Goal: Find contact information: Find contact information

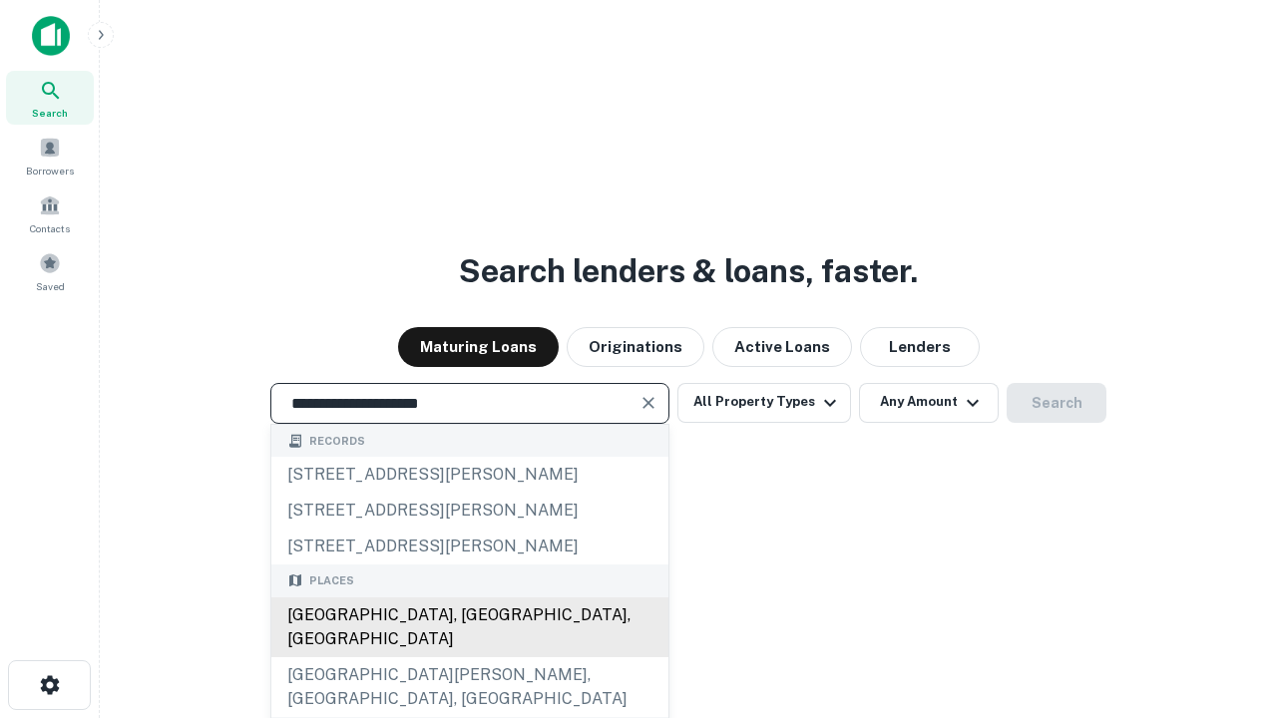
click at [469, 657] on div "Santa Monica, CA, USA" at bounding box center [469, 627] width 397 height 60
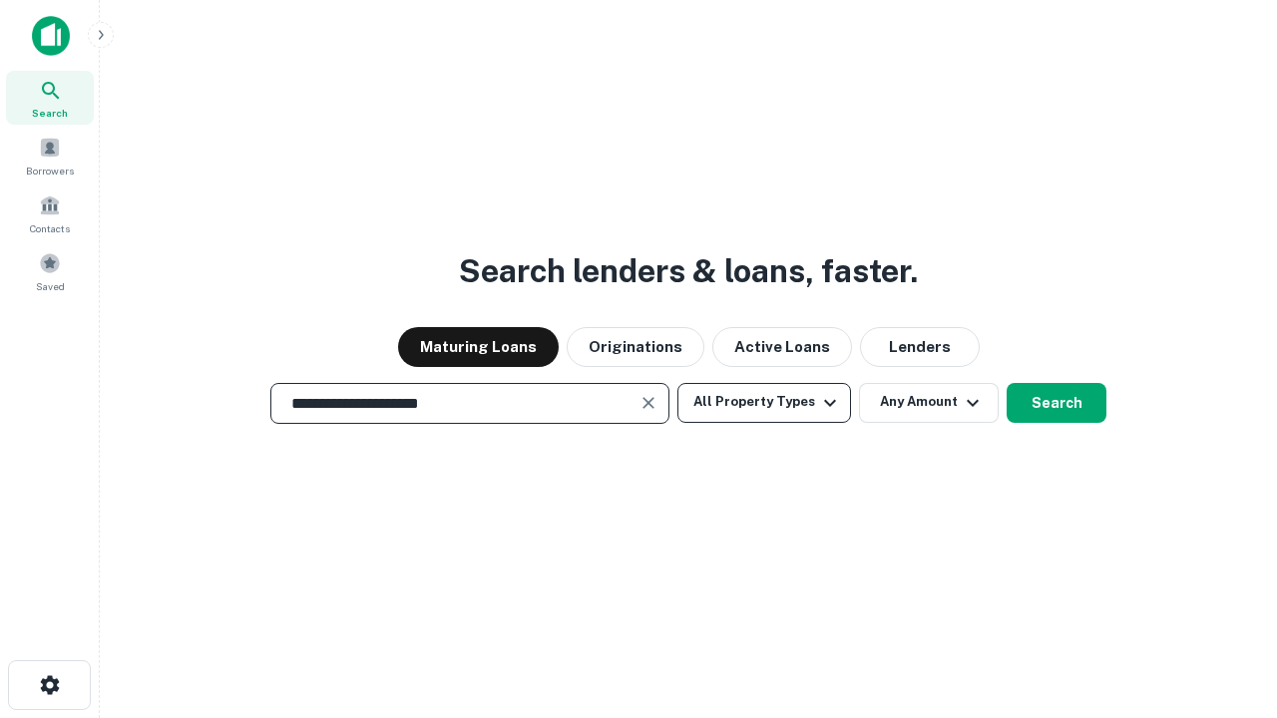
type input "**********"
click at [764, 402] on button "All Property Types" at bounding box center [764, 403] width 174 height 40
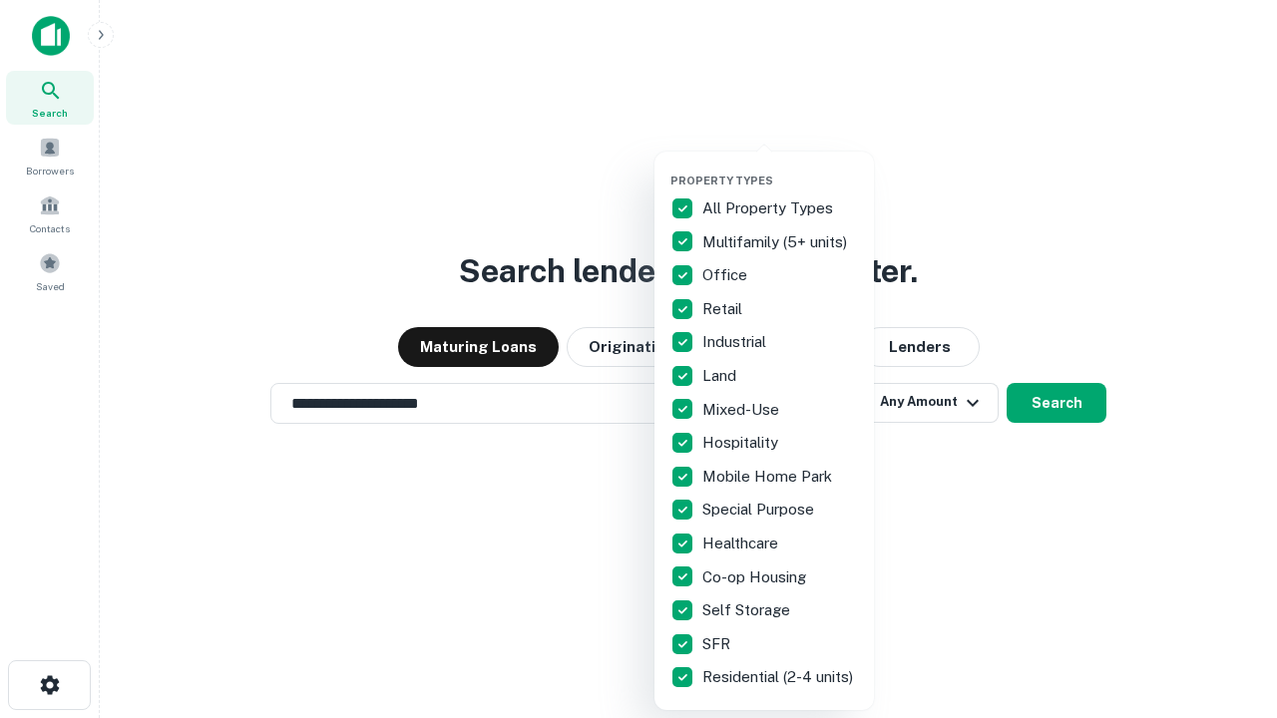
click at [780, 168] on button "button" at bounding box center [779, 168] width 219 height 1
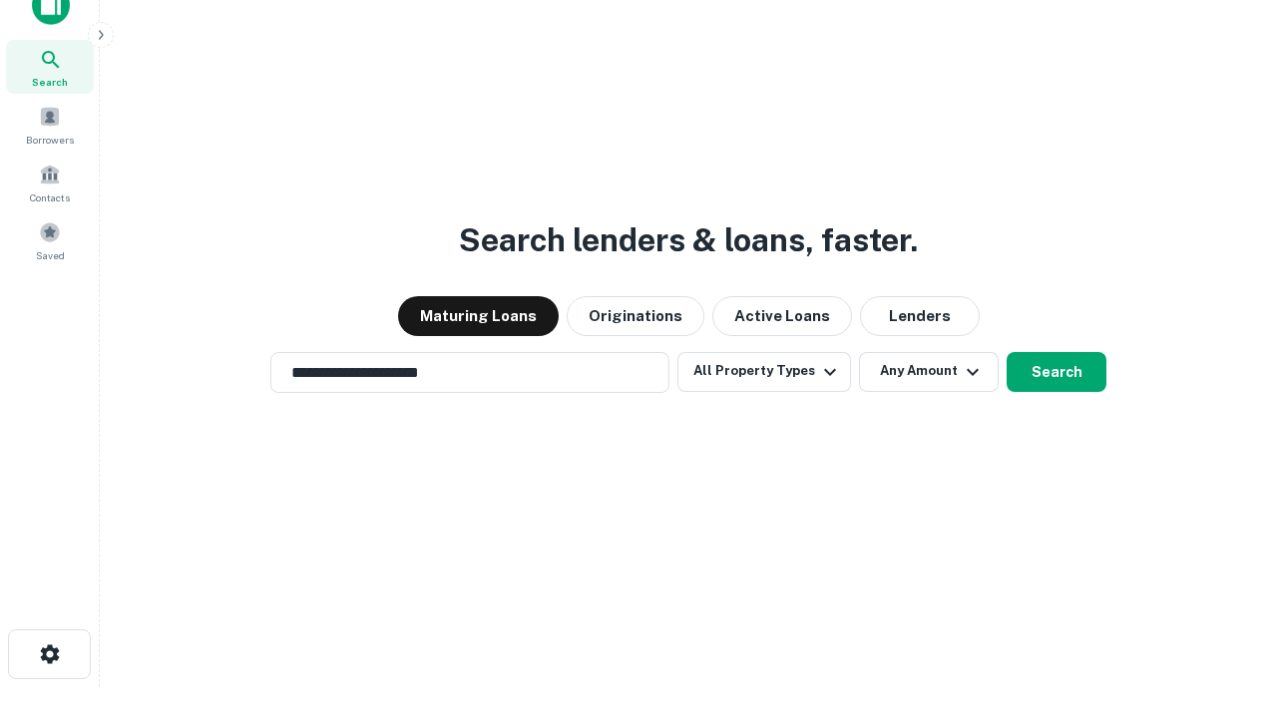
scroll to position [12, 240]
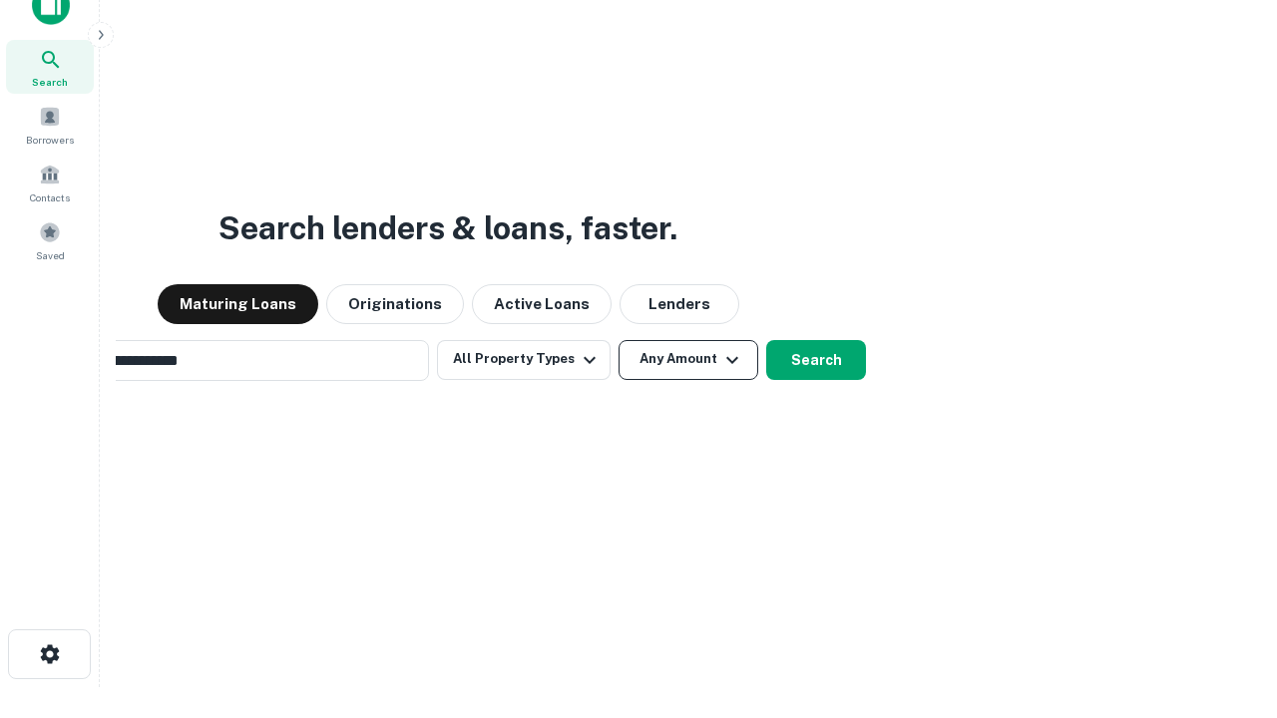
click at [618, 340] on button "Any Amount" at bounding box center [688, 360] width 140 height 40
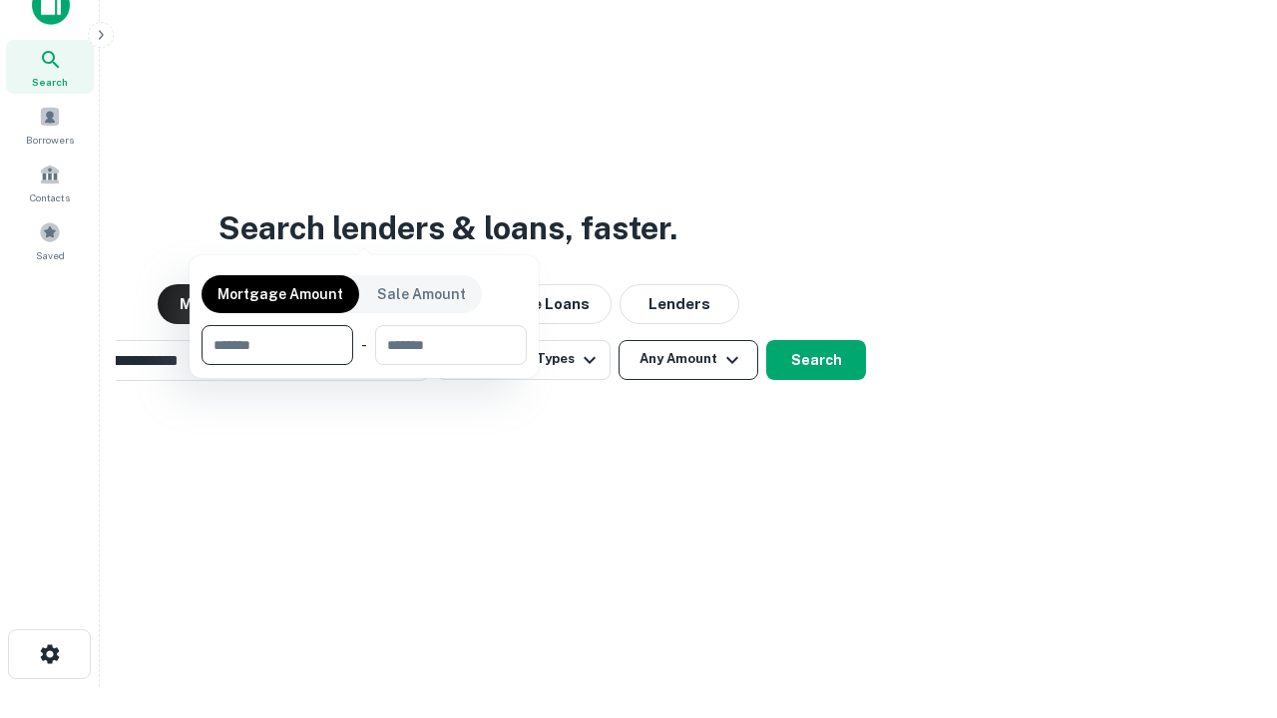
scroll to position [144, 565]
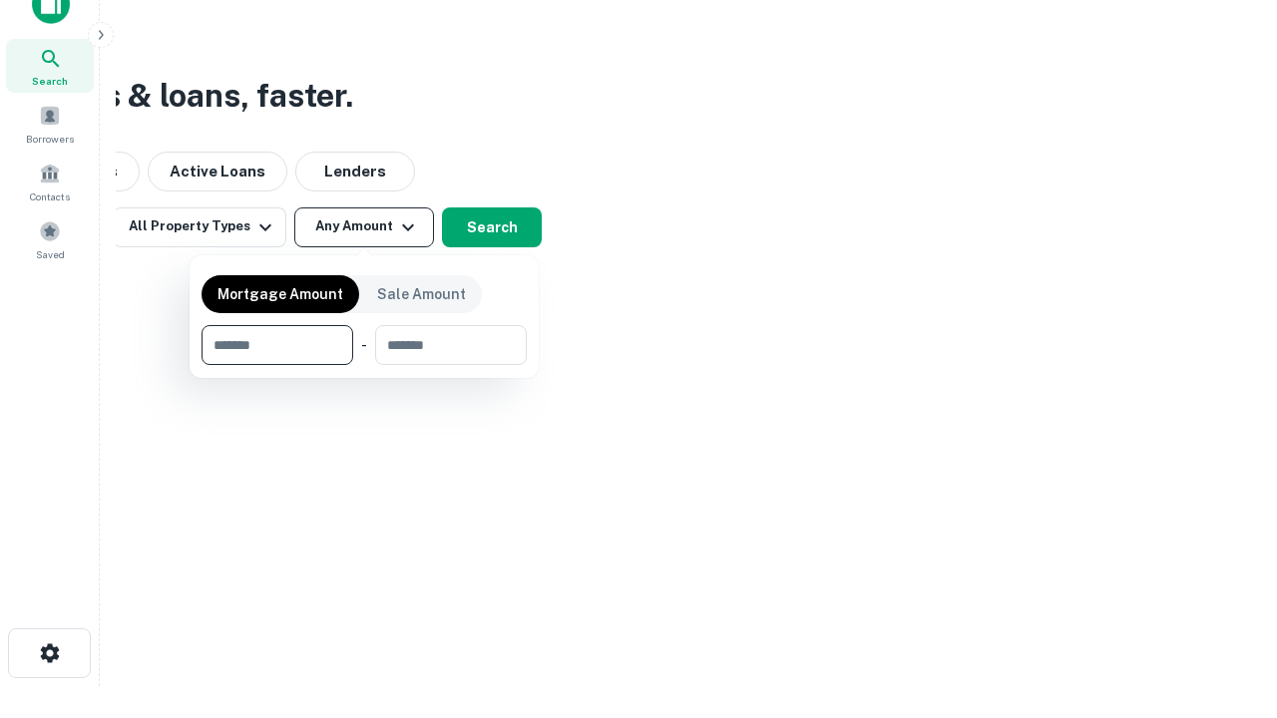
type input "*******"
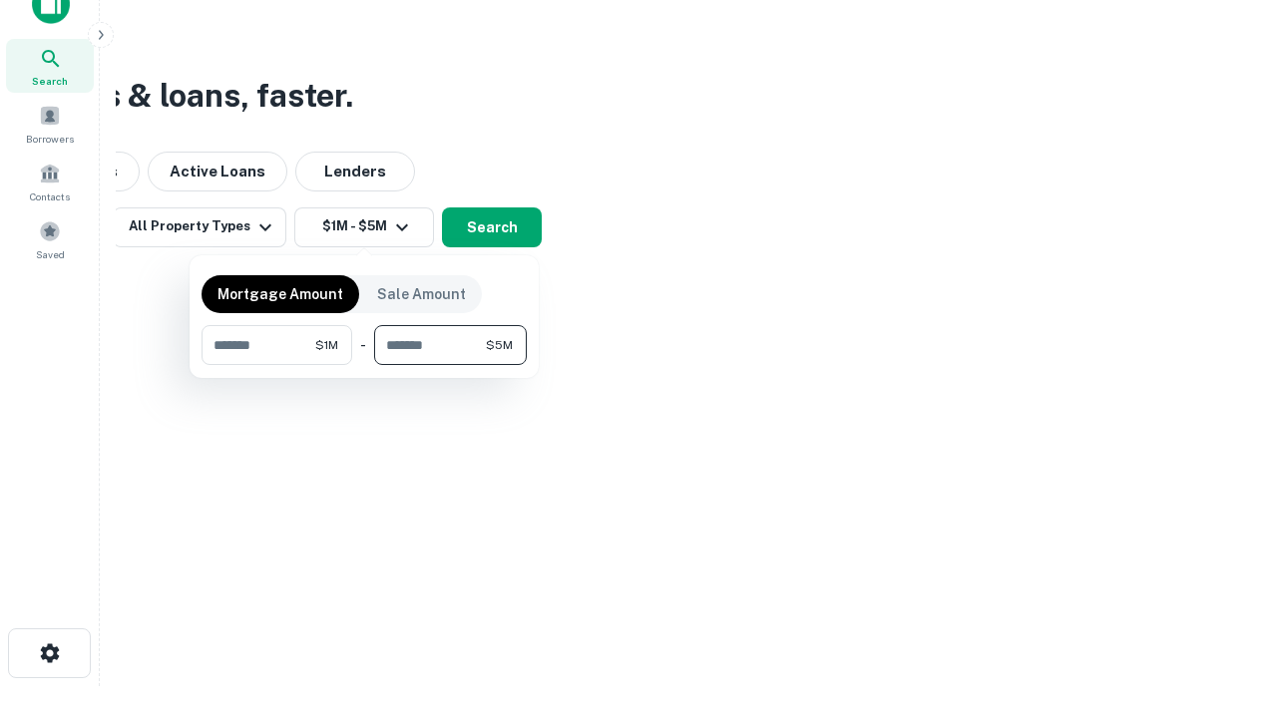
type input "*******"
click at [364, 365] on button "button" at bounding box center [363, 365] width 325 height 1
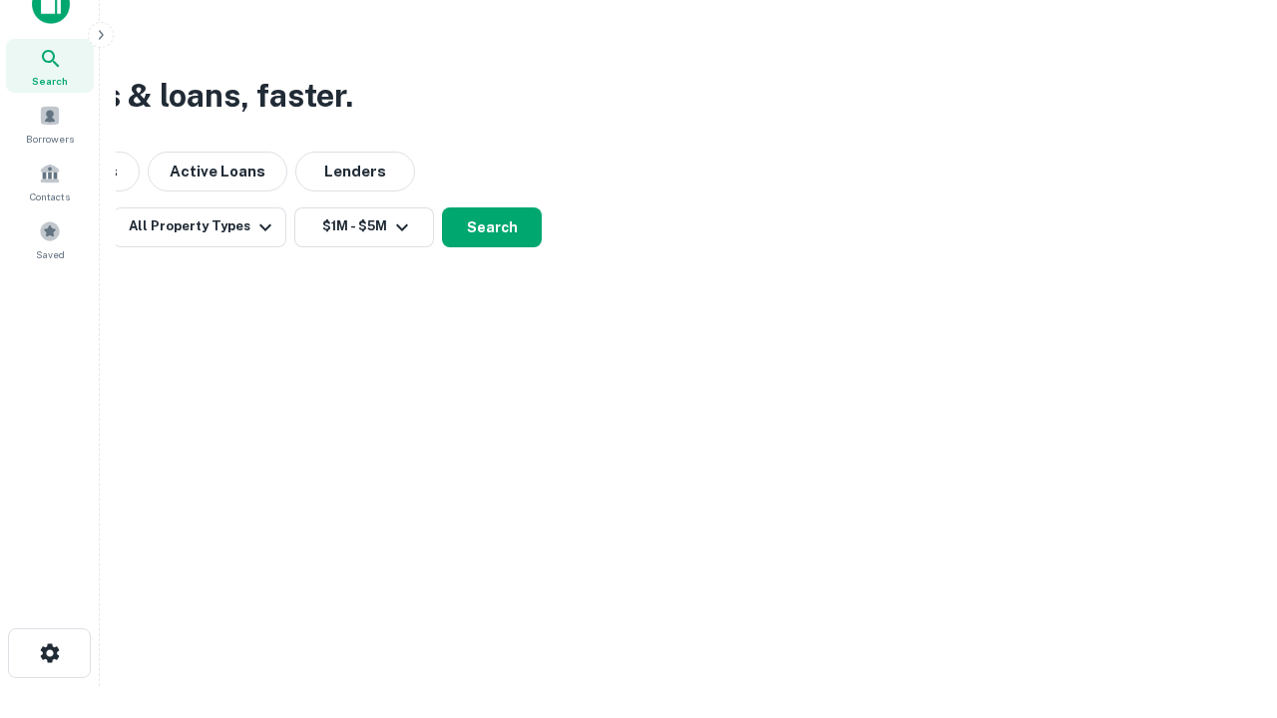
scroll to position [12, 368]
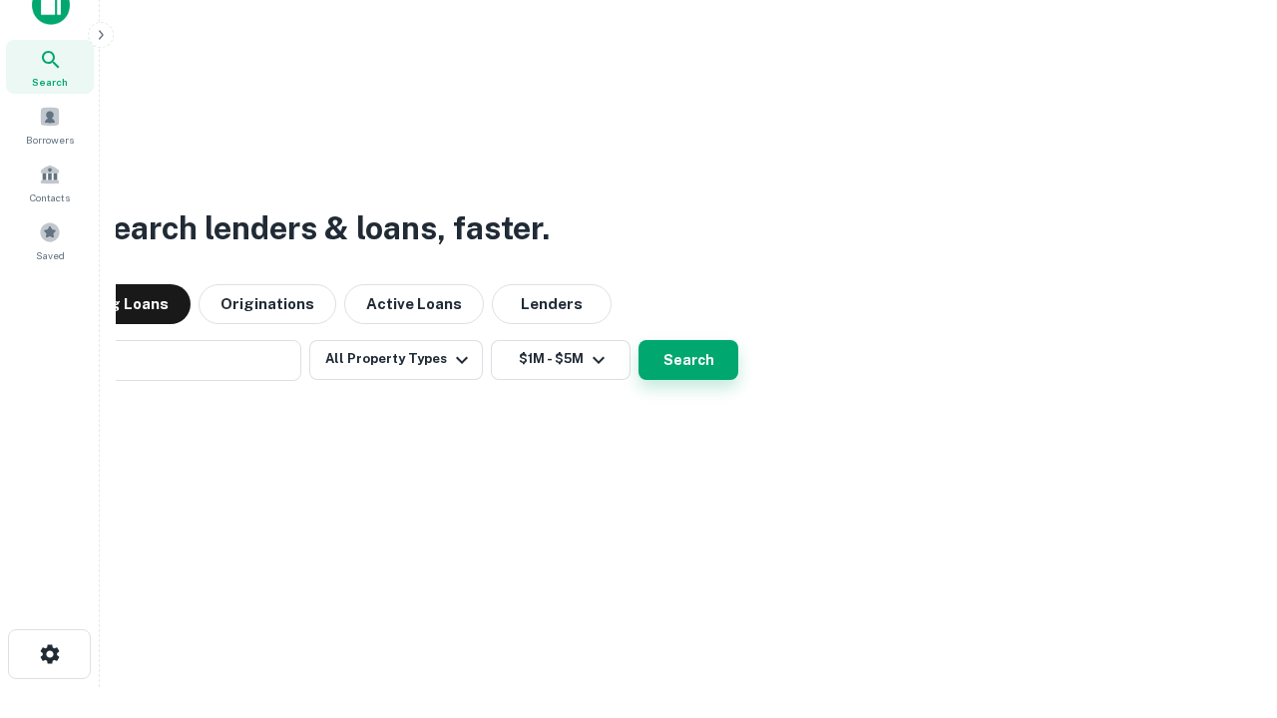
click at [638, 340] on button "Search" at bounding box center [688, 360] width 100 height 40
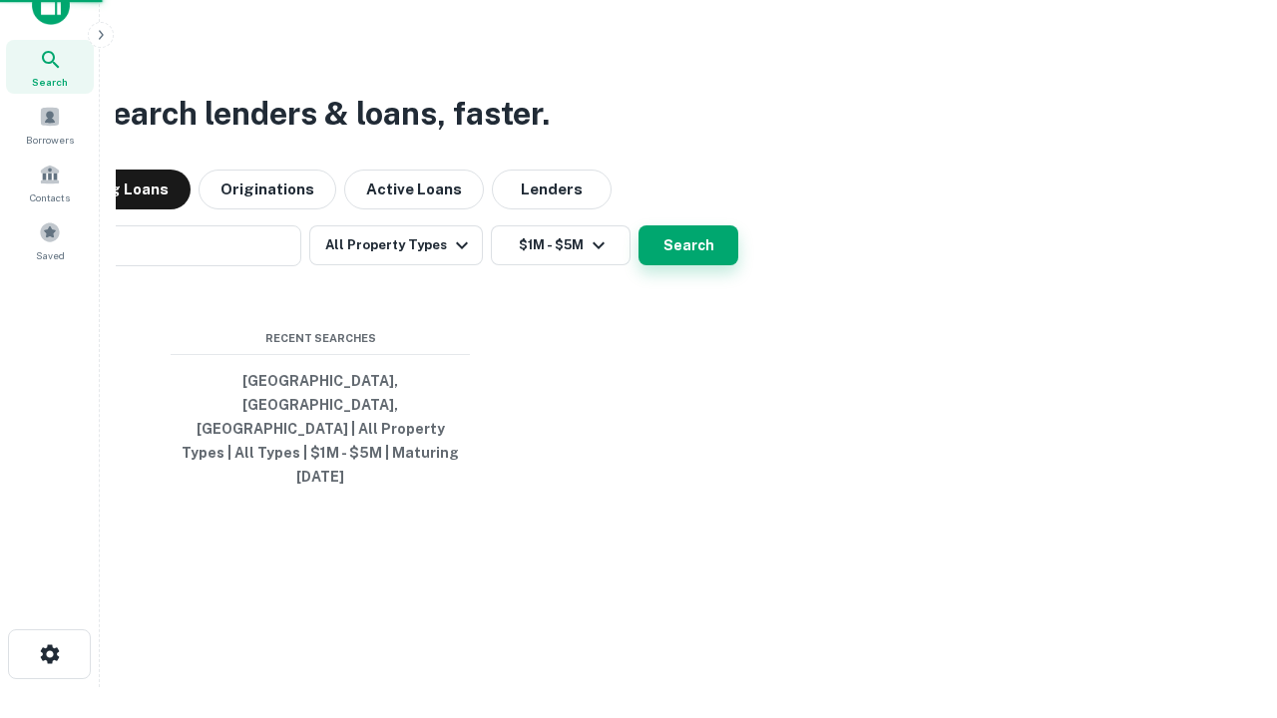
scroll to position [53, 565]
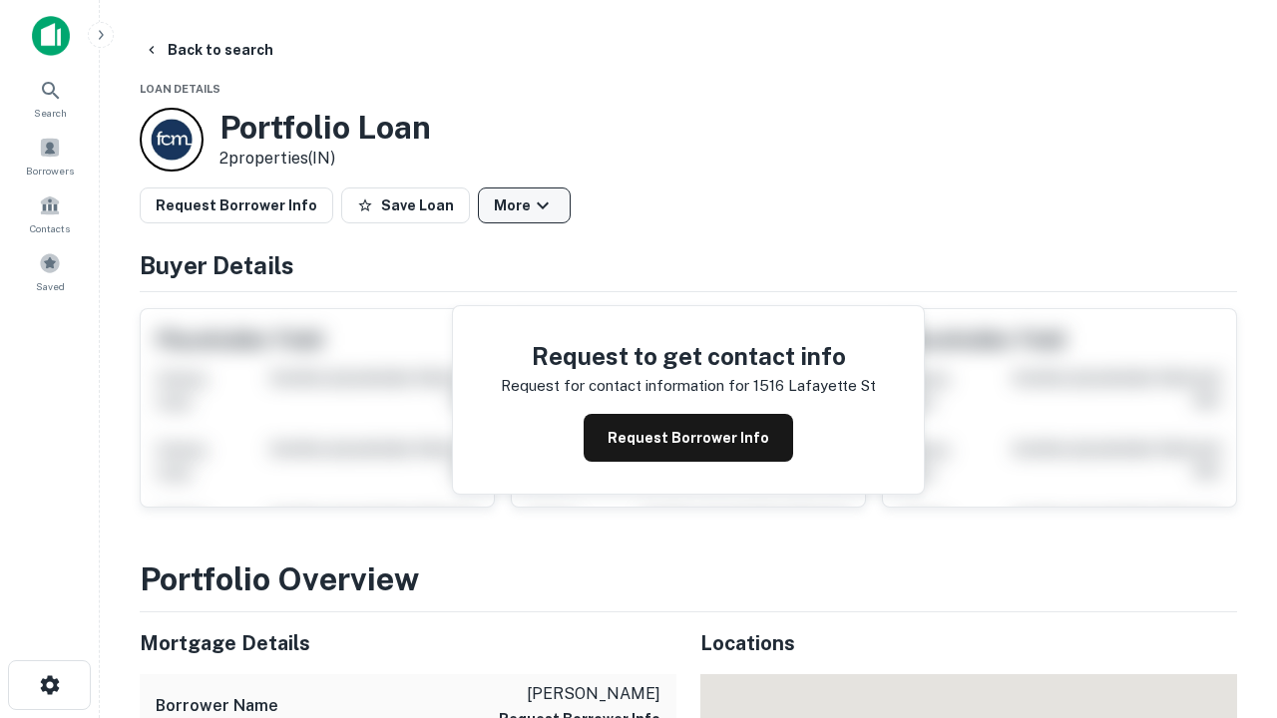
click at [524, 205] on button "More" at bounding box center [524, 206] width 93 height 36
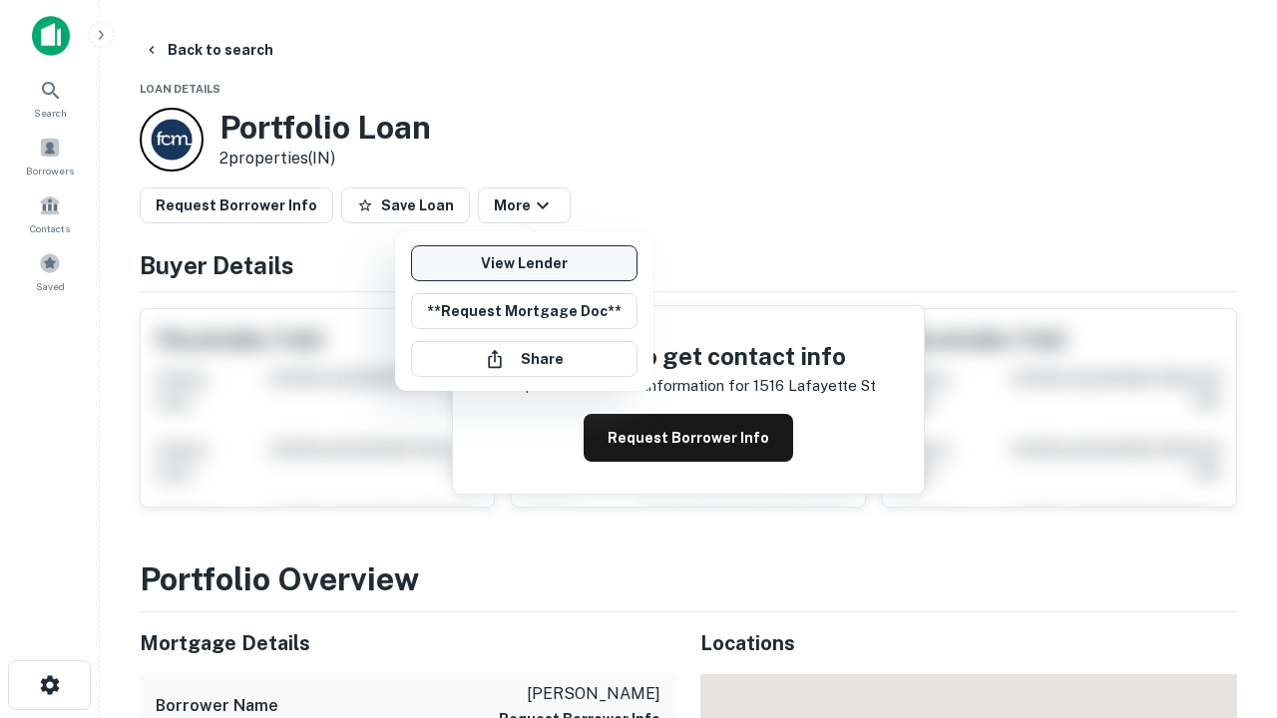
click at [524, 263] on link "View Lender" at bounding box center [524, 263] width 226 height 36
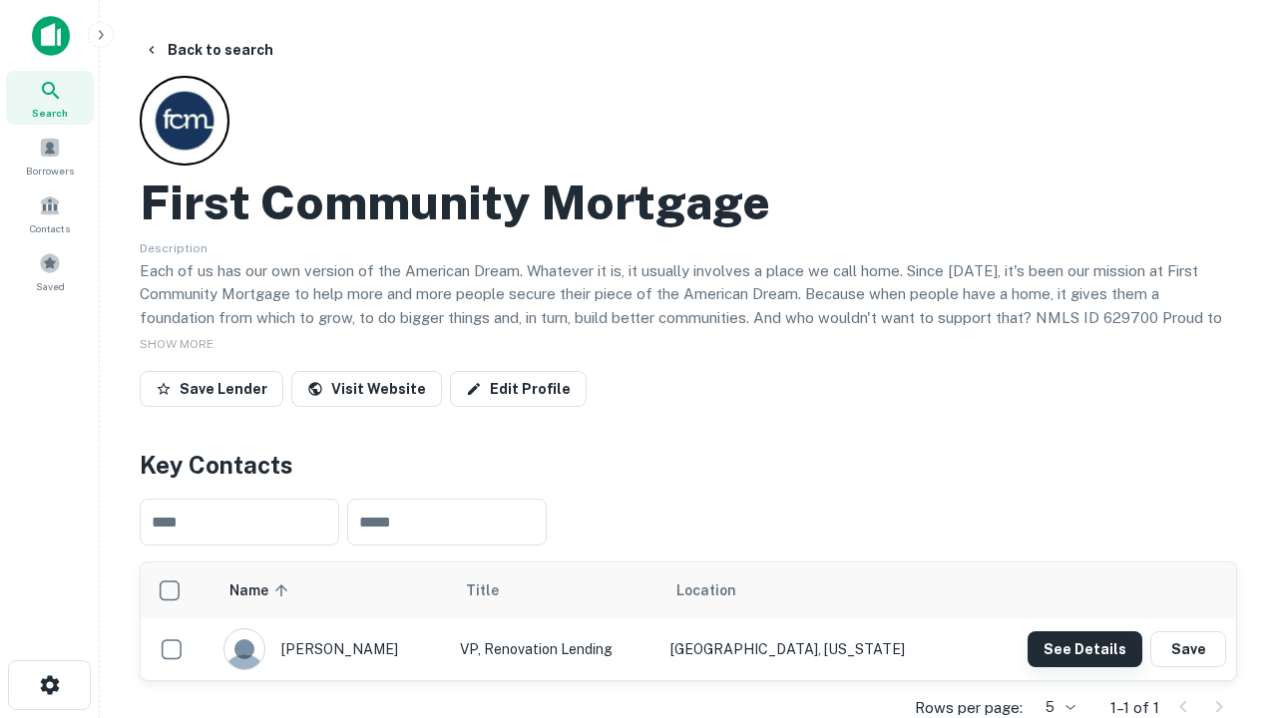
click at [1084, 648] on button "See Details" at bounding box center [1084, 649] width 115 height 36
click at [49, 685] on icon "button" at bounding box center [50, 685] width 24 height 24
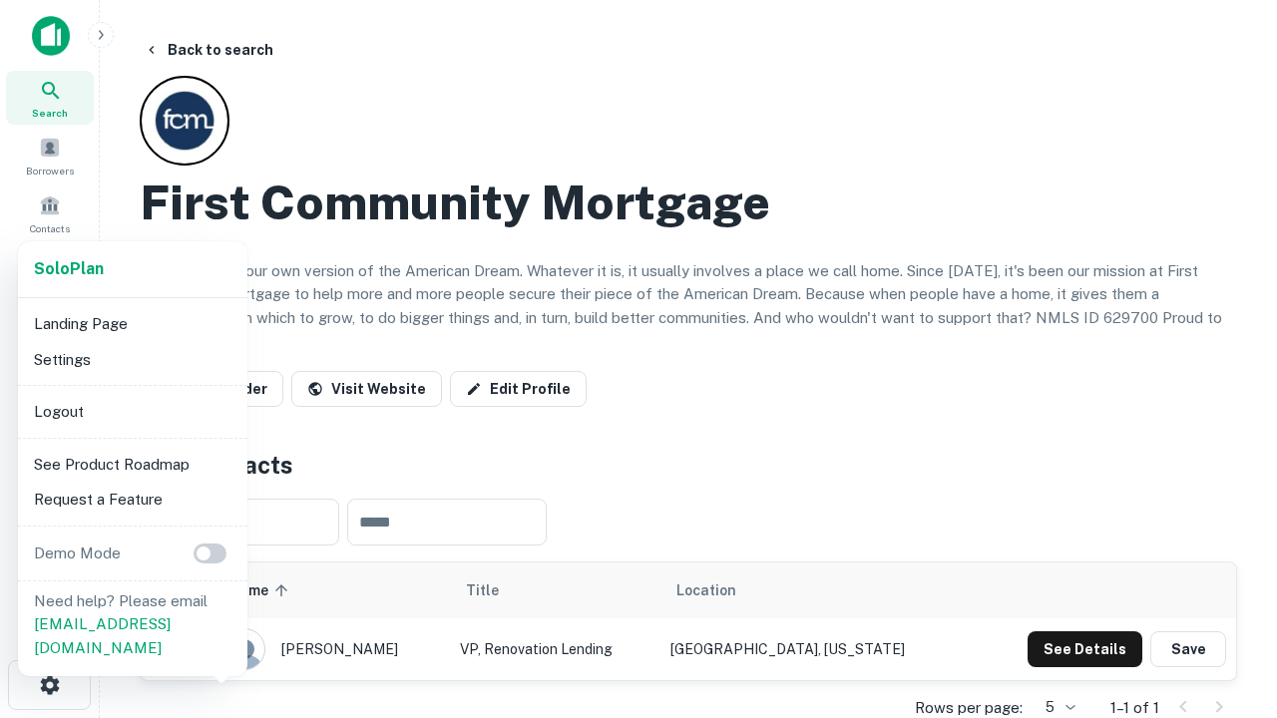
click at [132, 411] on li "Logout" at bounding box center [132, 412] width 213 height 36
